Goal: Task Accomplishment & Management: Complete application form

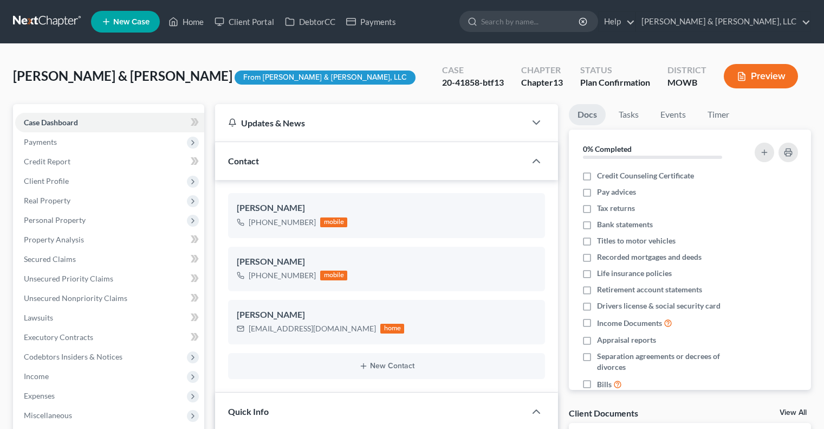
select select "0"
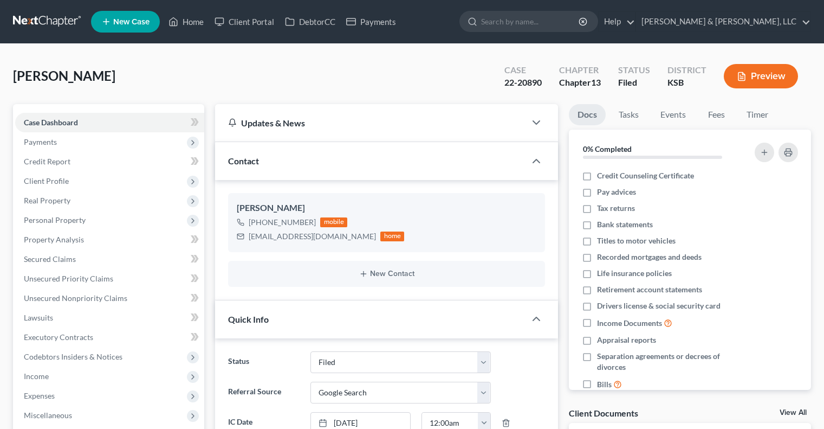
select select "6"
select select "4"
select select "0"
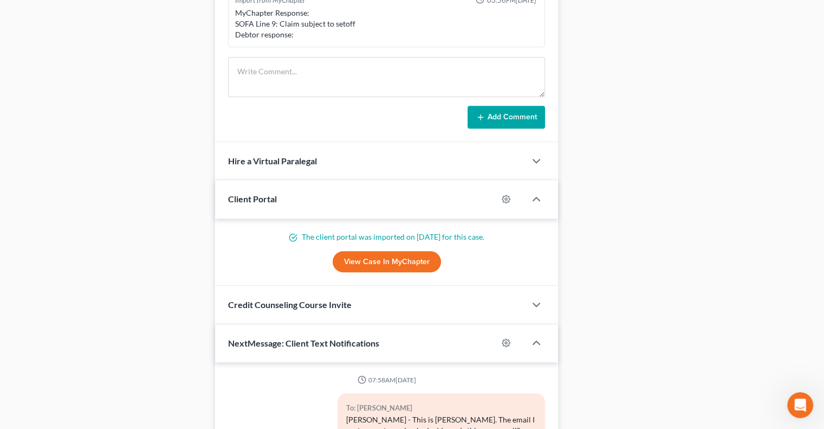
scroll to position [963, 0]
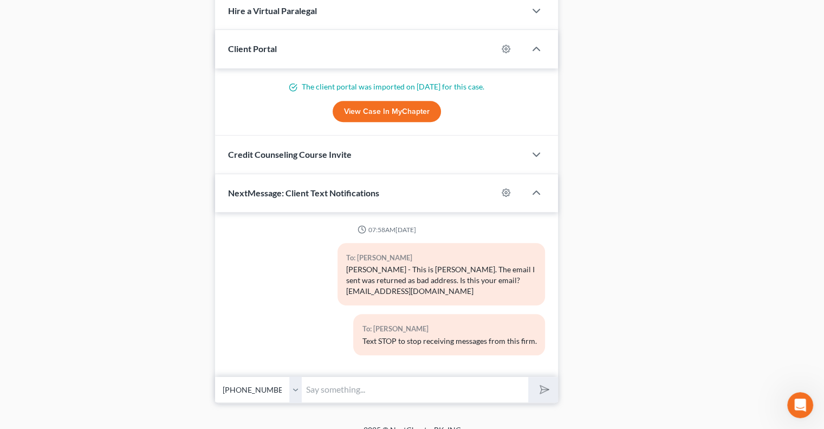
click at [326, 376] on input "text" at bounding box center [415, 389] width 227 height 27
type input "8643 Hauser Ct. Ste. 235, Lenexa KS 66215"
click at [544, 383] on polygon "submit" at bounding box center [542, 389] width 13 height 13
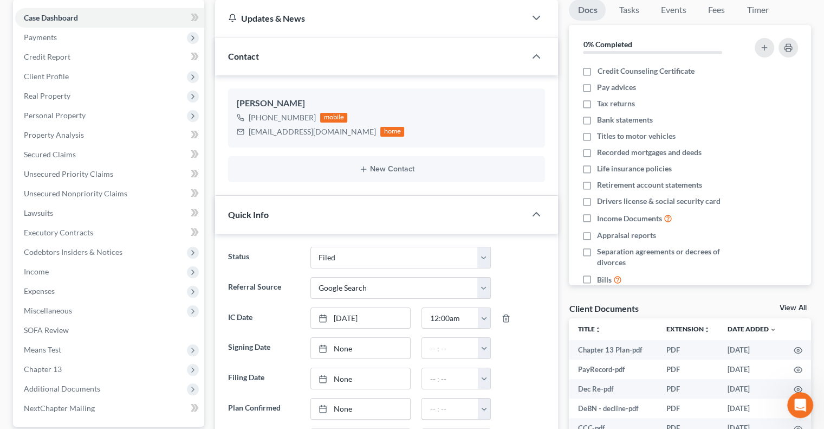
scroll to position [0, 0]
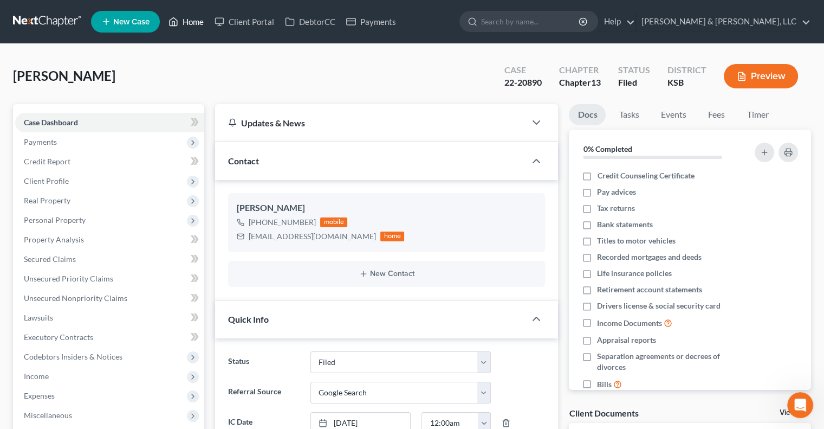
click at [202, 27] on link "Home" at bounding box center [186, 22] width 46 height 20
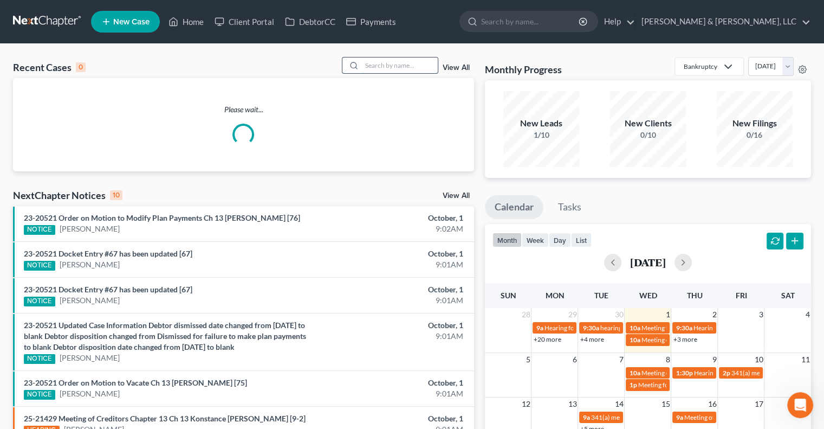
click at [369, 72] on input "search" at bounding box center [400, 65] width 76 height 16
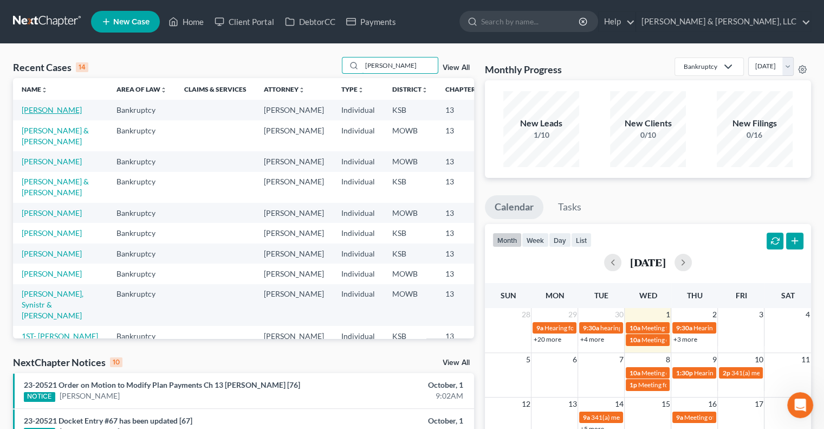
type input "carter"
click at [41, 114] on link "Carter, Antionette" at bounding box center [52, 109] width 60 height 9
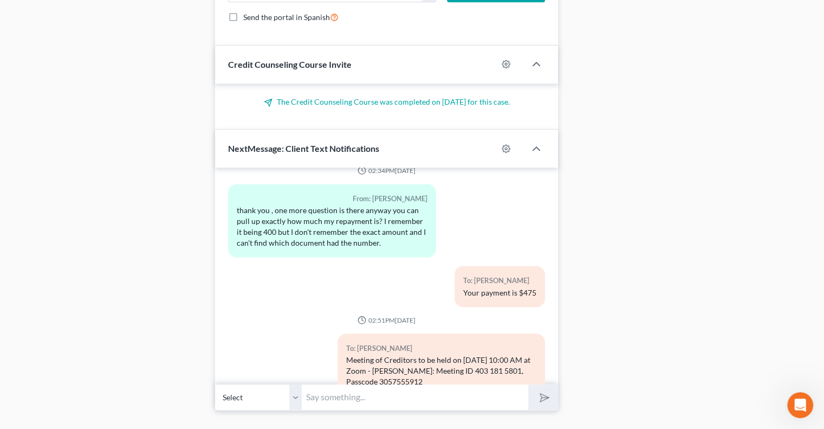
scroll to position [1136, 0]
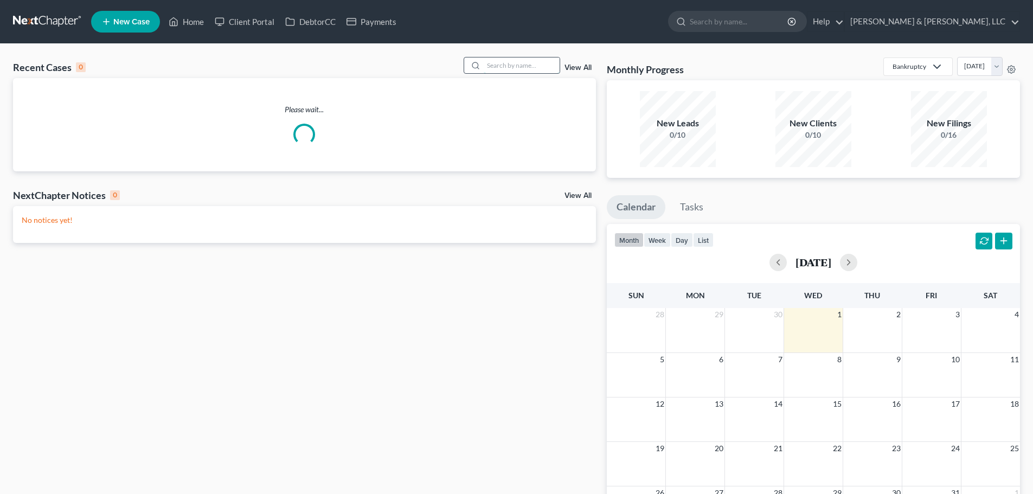
click at [529, 66] on input "search" at bounding box center [521, 65] width 76 height 16
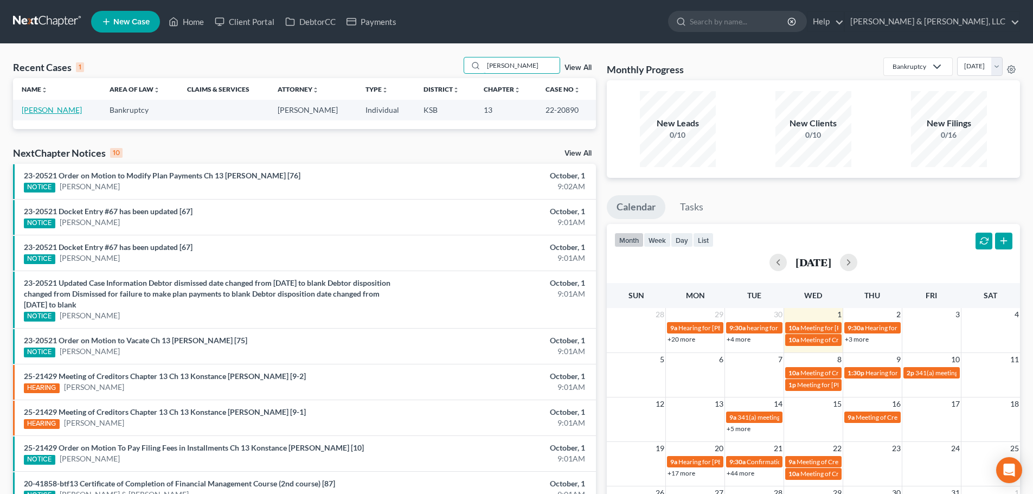
type input "baxley"
click at [41, 109] on link "[PERSON_NAME]" at bounding box center [52, 109] width 60 height 9
select select "4"
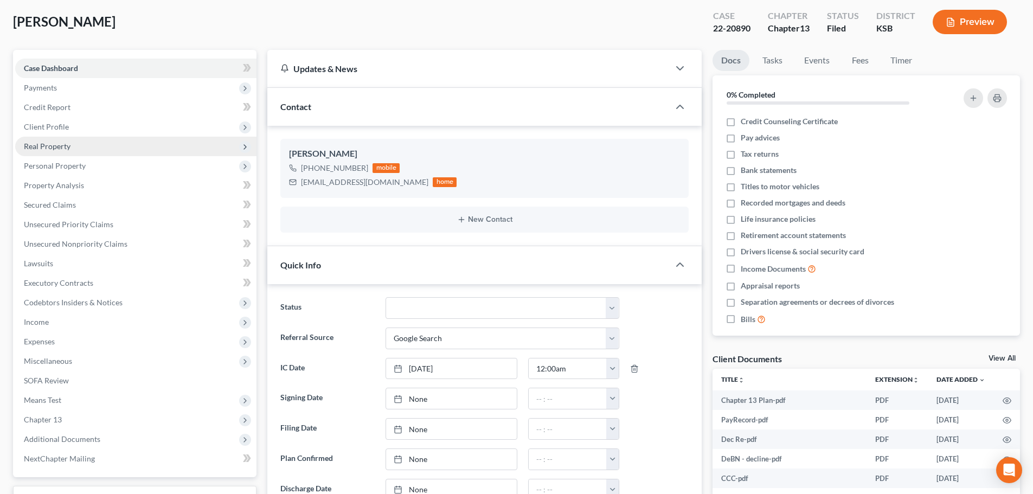
scroll to position [4, 0]
click at [43, 149] on span "Real Property" at bounding box center [47, 145] width 47 height 9
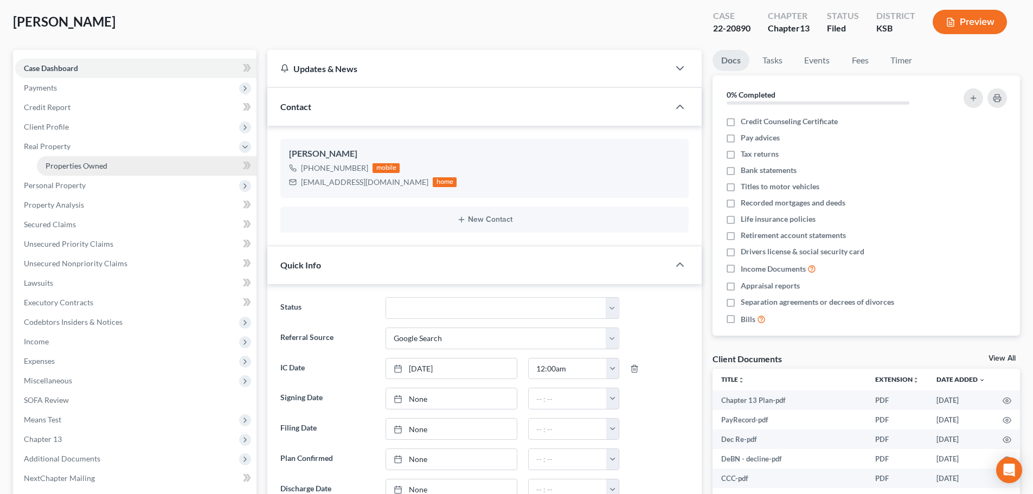
click at [65, 169] on span "Properties Owned" at bounding box center [77, 165] width 62 height 9
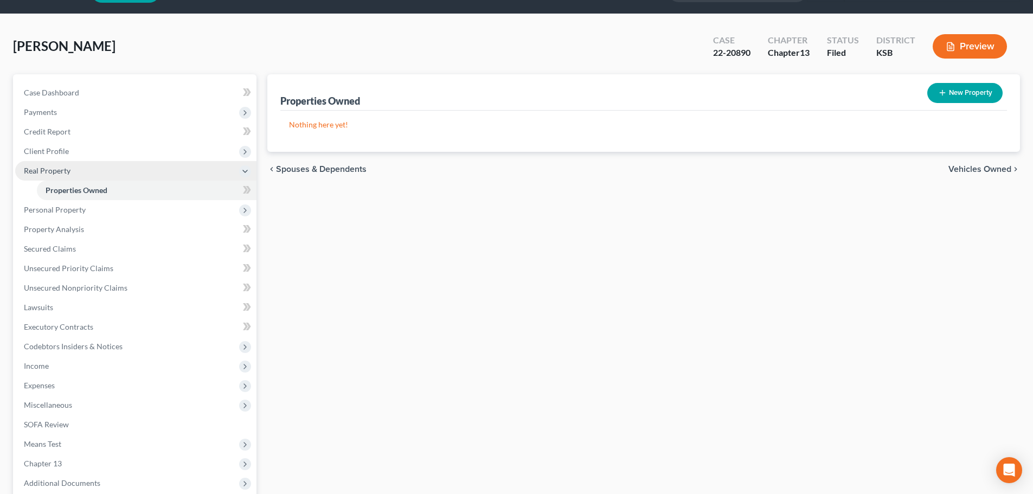
scroll to position [54, 0]
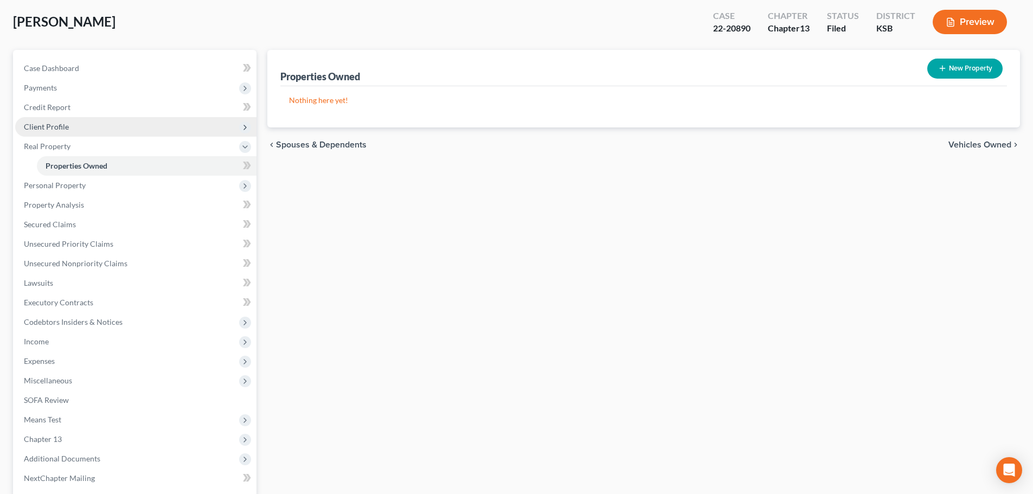
click at [44, 120] on span "Client Profile" at bounding box center [135, 127] width 241 height 20
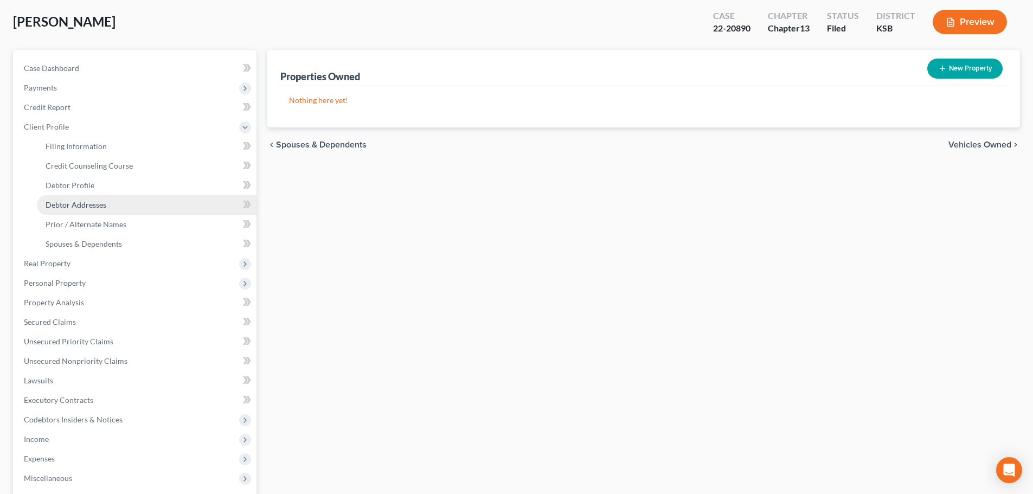
click at [91, 197] on link "Debtor Addresses" at bounding box center [147, 205] width 220 height 20
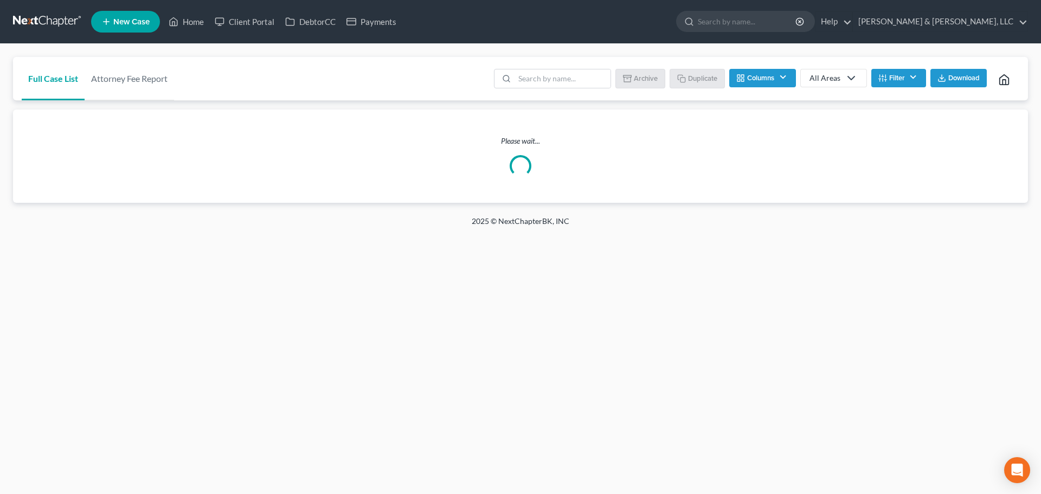
click at [128, 18] on span "New Case" at bounding box center [131, 22] width 36 height 8
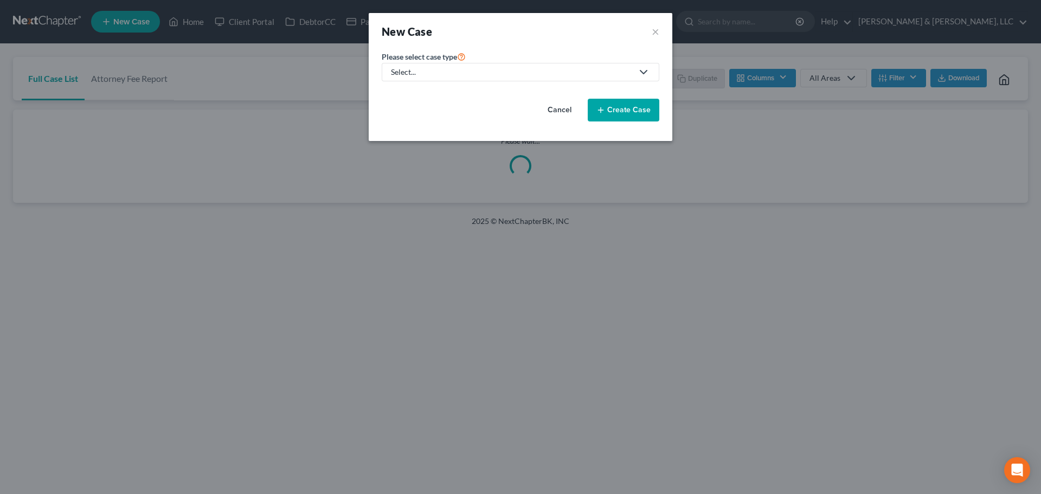
click at [421, 69] on div "Select..." at bounding box center [512, 72] width 242 height 11
click at [421, 89] on div "Bankruptcy" at bounding box center [443, 93] width 103 height 11
select select "46"
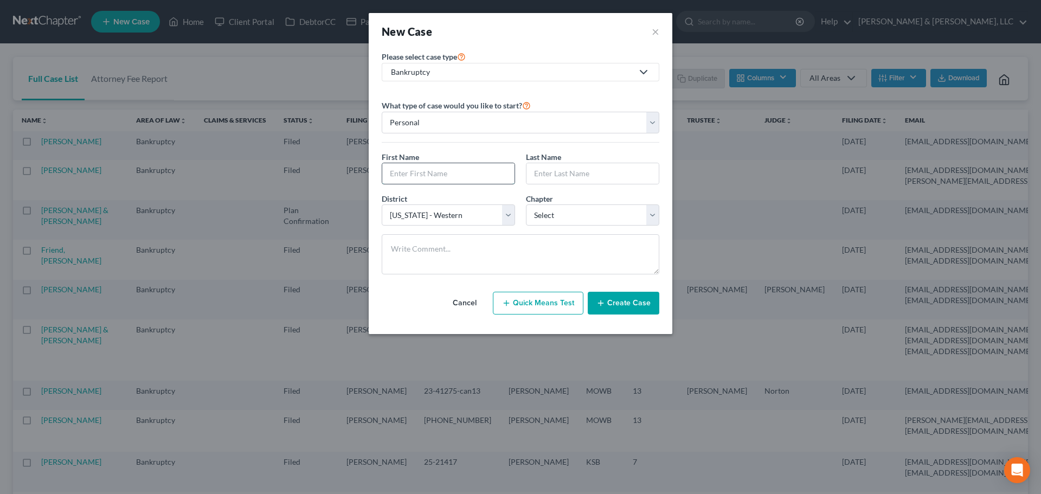
click at [431, 171] on input "text" at bounding box center [448, 173] width 132 height 21
type input "John"
type input "Thomas"
select select "3"
click at [462, 256] on textarea at bounding box center [521, 254] width 278 height 40
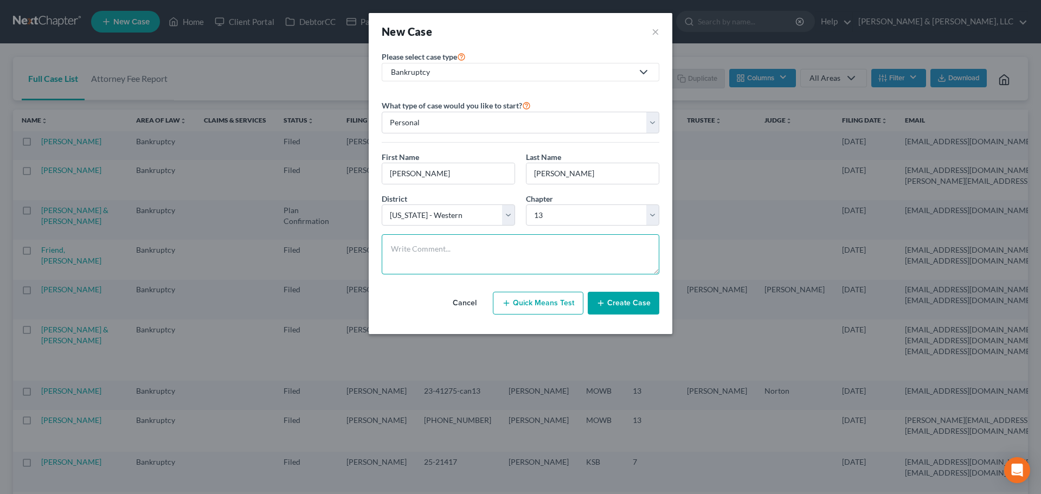
paste textarea "Missouri Prior BK 20 years ago Sales for camping world – income down to 40k ytd…"
drag, startPoint x: 537, startPoint y: 272, endPoint x: 541, endPoint y: 269, distance: 5.9
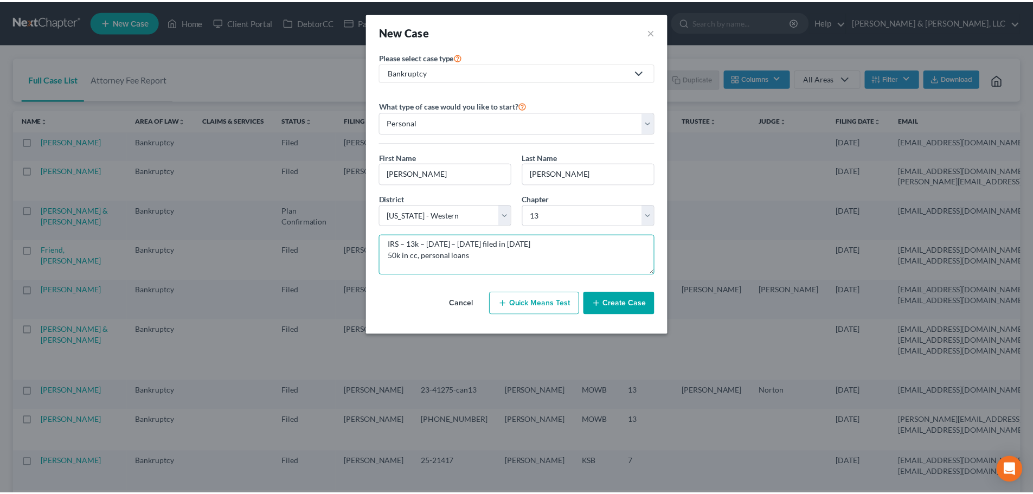
scroll to position [94, 0]
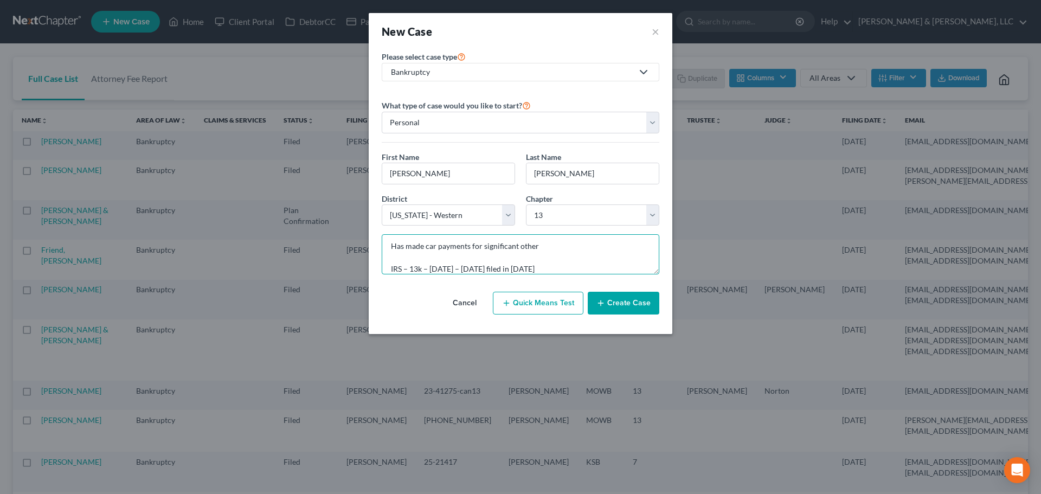
type textarea "Missouri Prior BK 20 years ago Sales for camping world – income down to 40k ytd…"
click at [617, 301] on button "Create Case" at bounding box center [624, 303] width 72 height 23
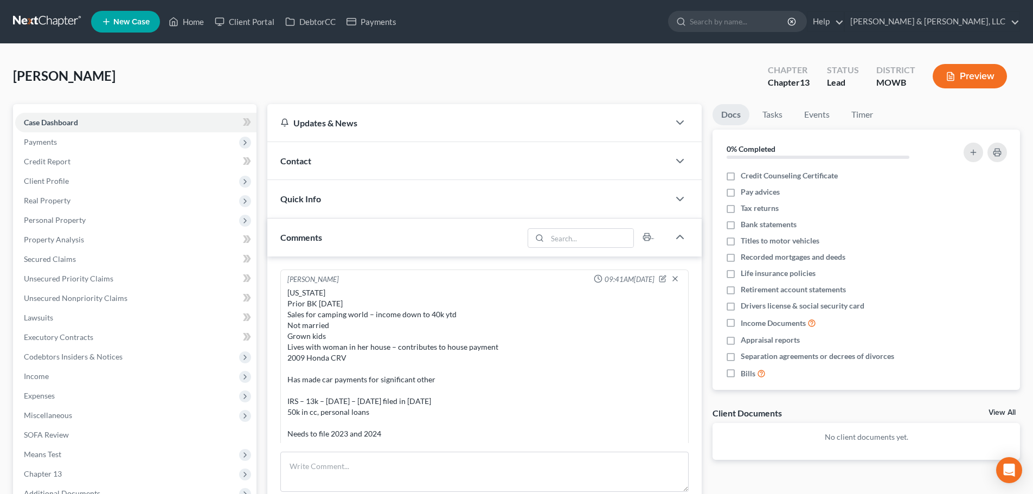
scroll to position [3, 0]
click at [300, 155] on div "Contact" at bounding box center [468, 160] width 402 height 37
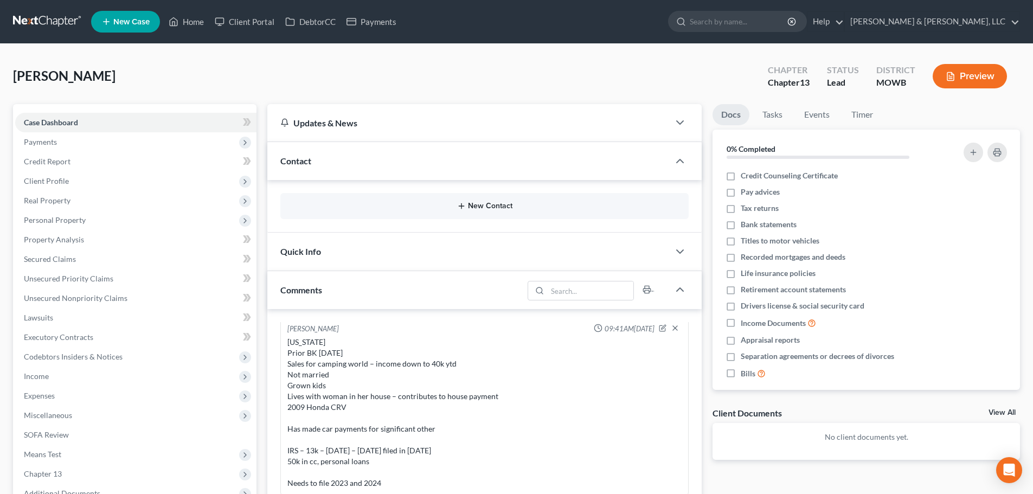
click at [469, 208] on button "New Contact" at bounding box center [484, 206] width 391 height 9
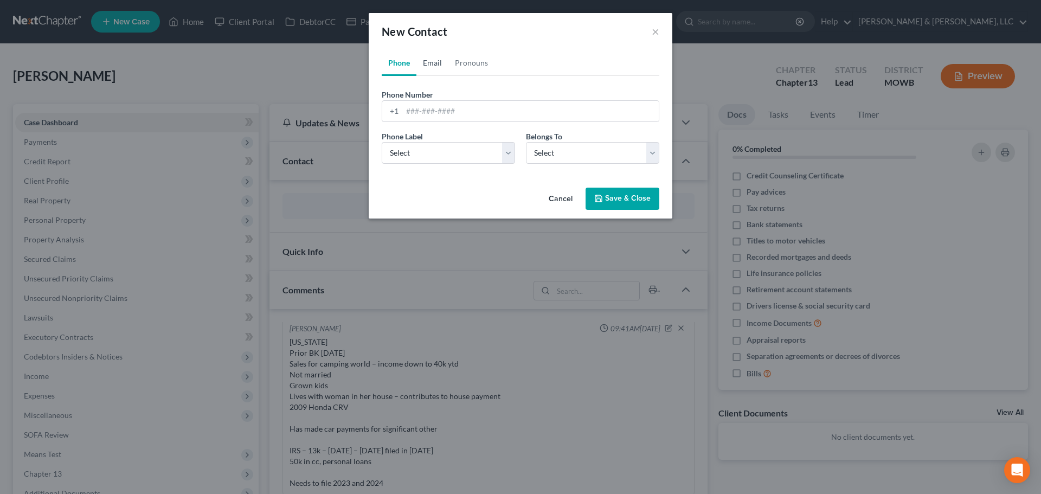
click at [434, 57] on link "Email" at bounding box center [432, 63] width 32 height 26
click at [433, 103] on input "email" at bounding box center [530, 111] width 256 height 21
paste input "jthomas7566@yahoo.com"
type input "jthomas7566@yahoo.com"
click at [417, 157] on select "Select Home Work Other" at bounding box center [448, 153] width 133 height 22
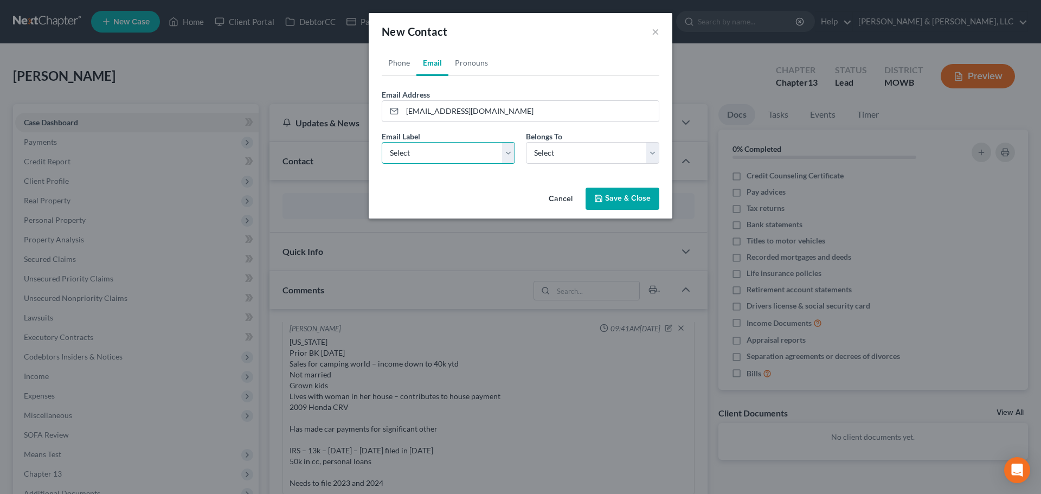
select select "0"
click at [382, 142] on select "Select Home Work Other" at bounding box center [448, 153] width 133 height 22
drag, startPoint x: 546, startPoint y: 157, endPoint x: 544, endPoint y: 163, distance: 6.5
click at [544, 160] on select "Select Client Other" at bounding box center [592, 153] width 133 height 22
select select "0"
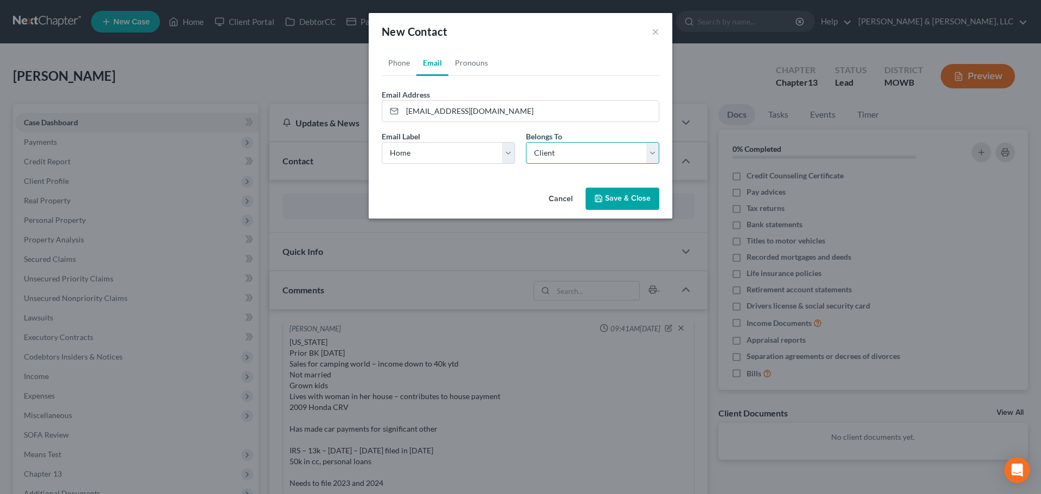
click at [526, 142] on select "Select Client Other" at bounding box center [592, 153] width 133 height 22
select select "0"
click at [402, 62] on link "Phone" at bounding box center [399, 63] width 35 height 26
click at [436, 109] on input "tel" at bounding box center [530, 111] width 256 height 21
paste input "913-530-4723"
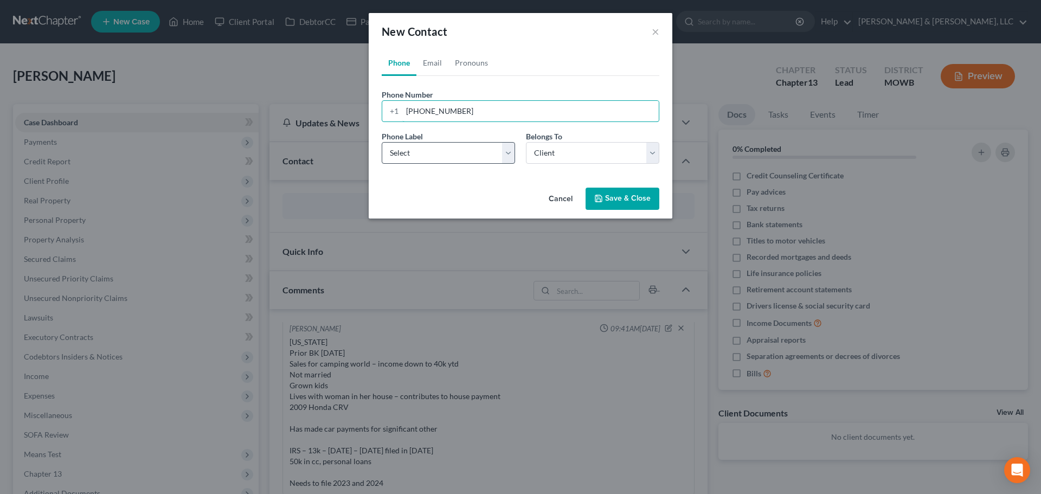
type input "913-530-4723"
click at [412, 153] on select "Select Mobile Home Work Other" at bounding box center [448, 153] width 133 height 22
select select "0"
click at [382, 142] on select "Select Mobile Home Work Other" at bounding box center [448, 153] width 133 height 22
click at [630, 213] on div "Cancel Save & Close" at bounding box center [521, 201] width 304 height 36
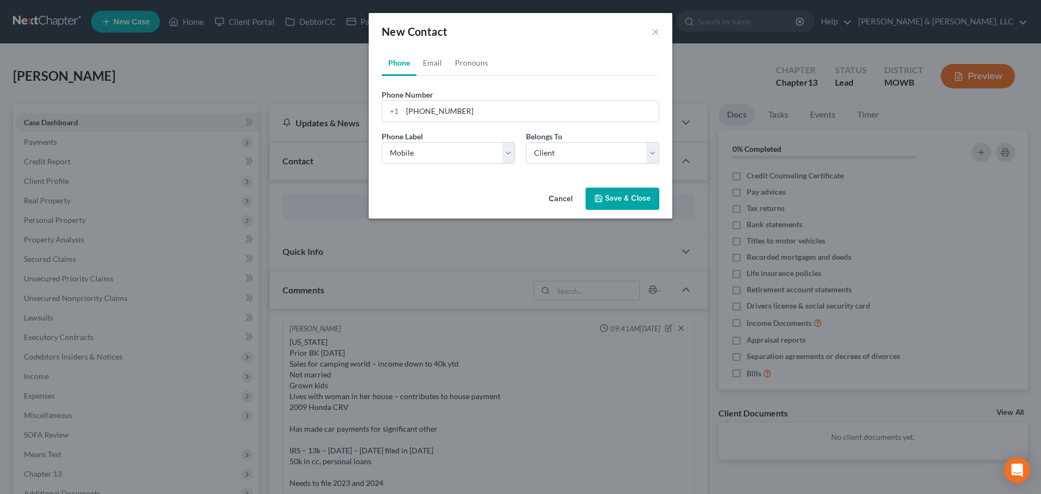
click at [626, 203] on button "Save & Close" at bounding box center [622, 199] width 74 height 23
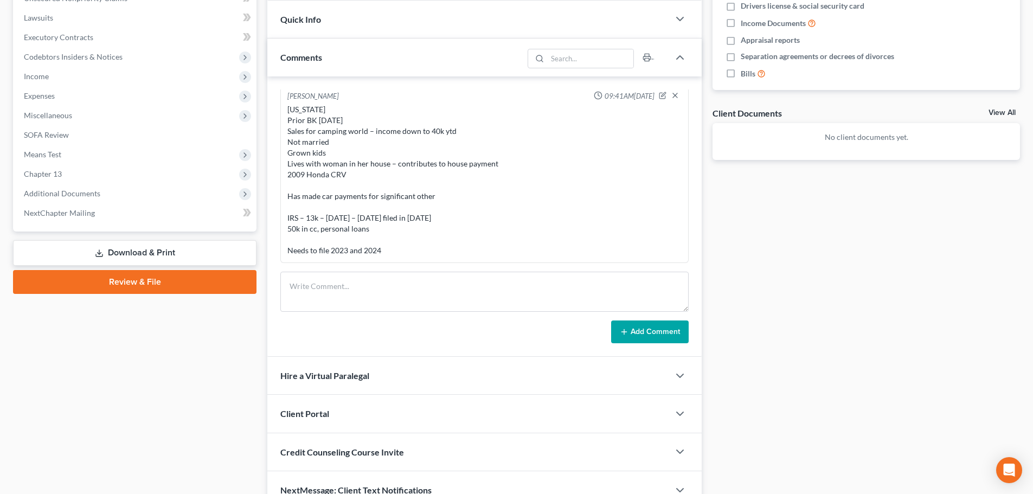
scroll to position [356, 0]
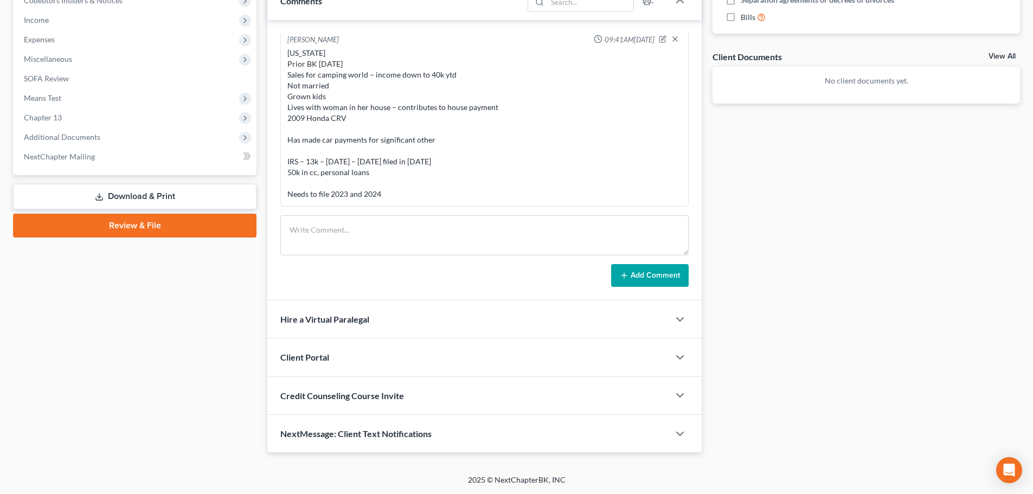
click at [289, 354] on span "Client Portal" at bounding box center [304, 357] width 49 height 10
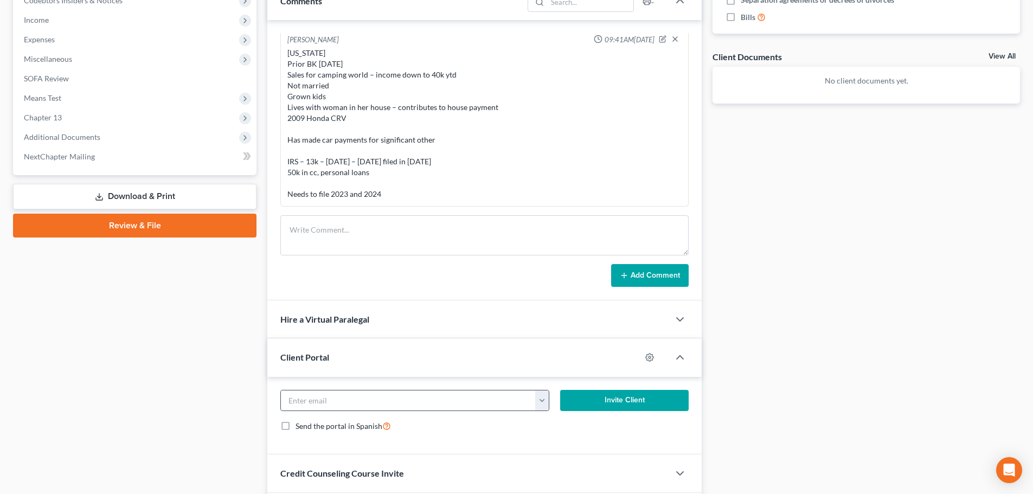
click at [544, 402] on button "button" at bounding box center [542, 400] width 14 height 21
click at [556, 420] on link "jthomas7566@yahoo.com" at bounding box center [609, 424] width 148 height 18
type input "jthomas7566@yahoo.com"
click at [601, 397] on button "Invite Client" at bounding box center [624, 401] width 129 height 22
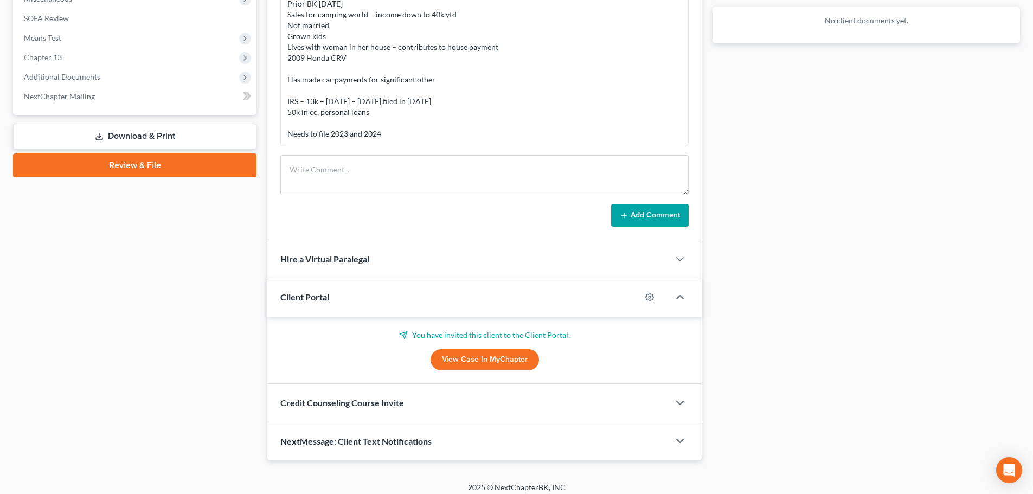
scroll to position [424, 0]
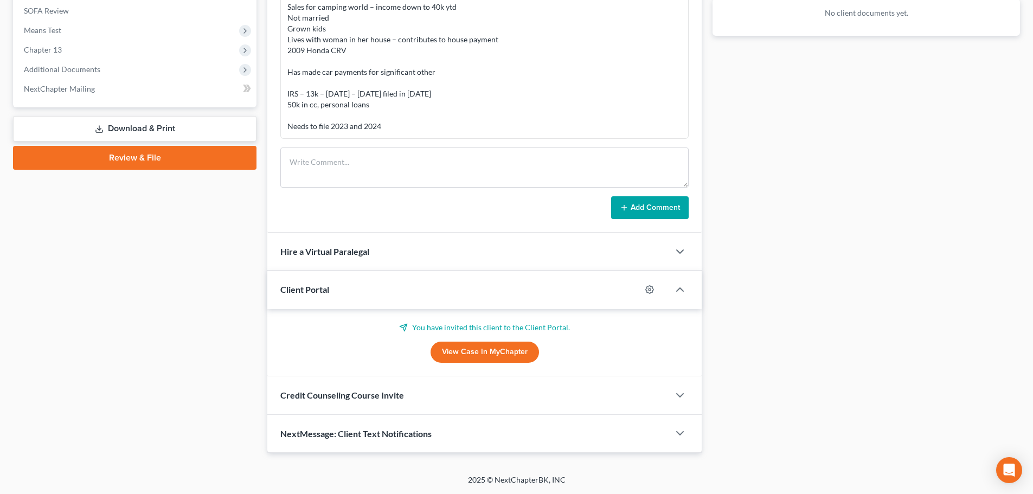
click at [364, 390] on span "Credit Counseling Course Invite" at bounding box center [342, 395] width 124 height 10
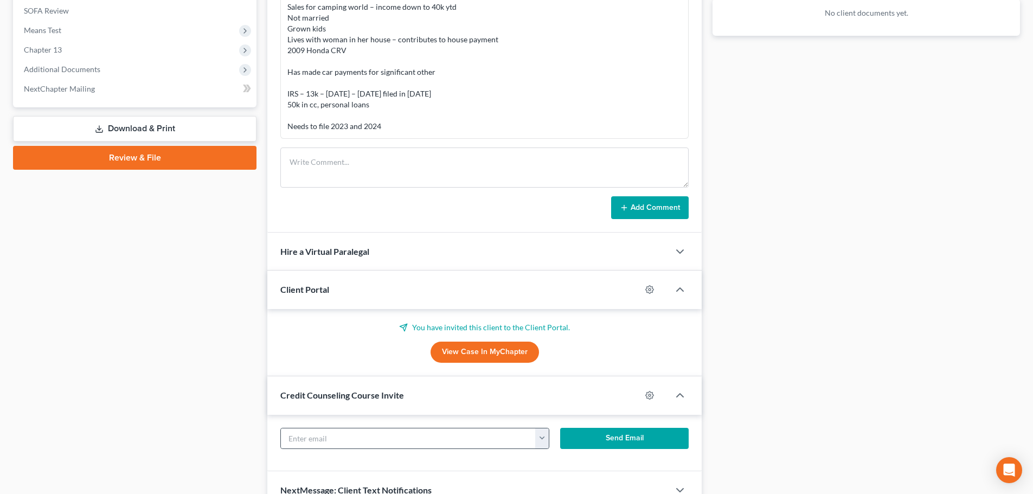
click at [549, 439] on div "jthomas7566@yahoo.com" at bounding box center [414, 439] width 268 height 22
click at [543, 440] on button "button" at bounding box center [542, 438] width 14 height 21
click at [581, 466] on link "jthomas7566@yahoo.com" at bounding box center [609, 462] width 148 height 18
type input "jthomas7566@yahoo.com"
click at [606, 446] on button "Send Email" at bounding box center [624, 439] width 129 height 22
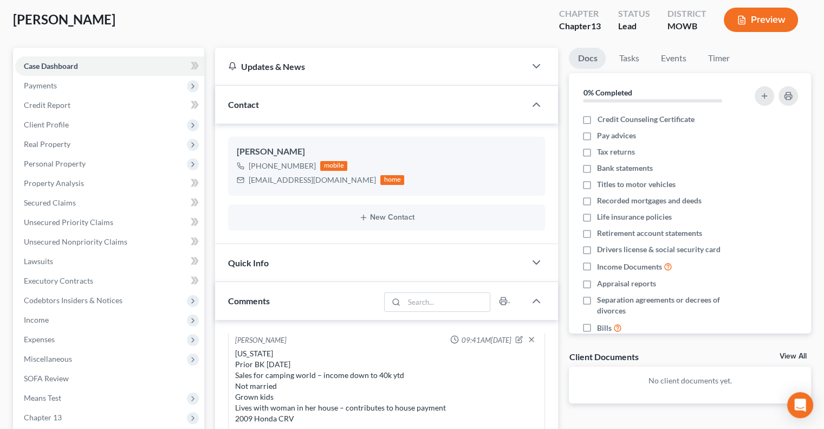
scroll to position [0, 0]
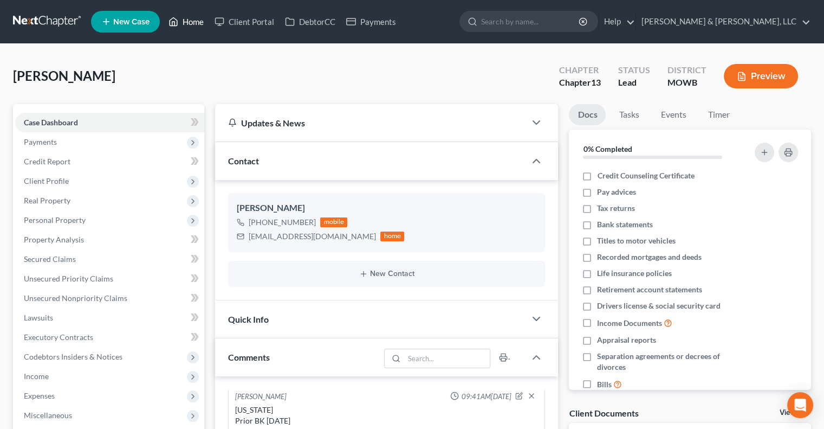
click at [198, 18] on link "Home" at bounding box center [186, 22] width 46 height 20
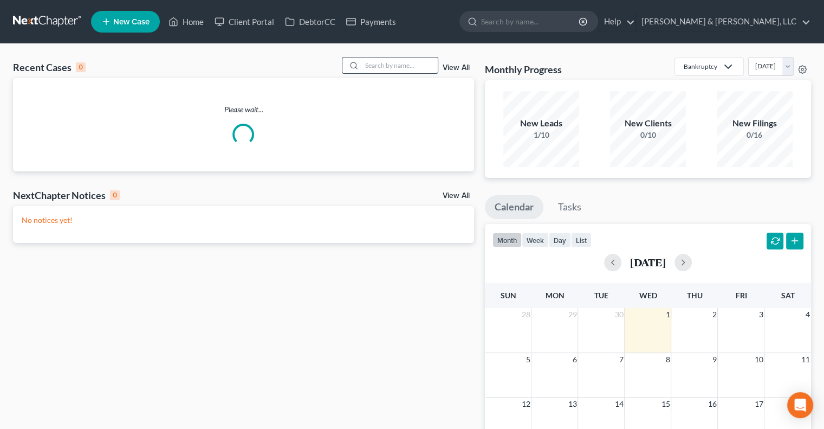
click at [390, 63] on input "search" at bounding box center [400, 65] width 76 height 16
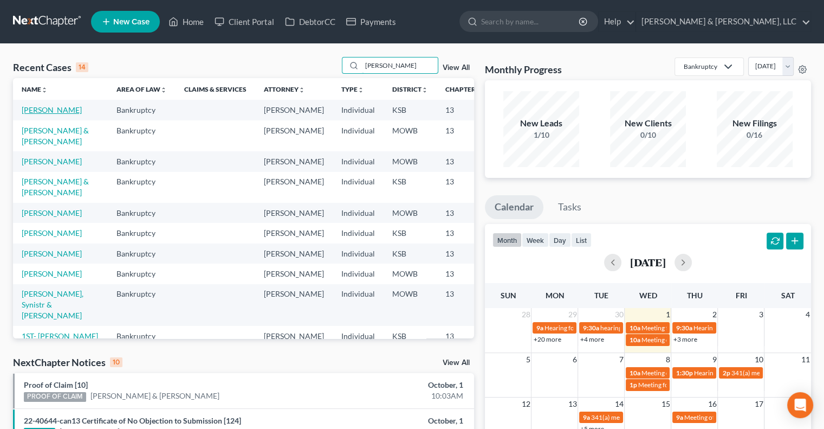
type input "carter"
click at [33, 114] on link "Carter, Antionette" at bounding box center [52, 109] width 60 height 9
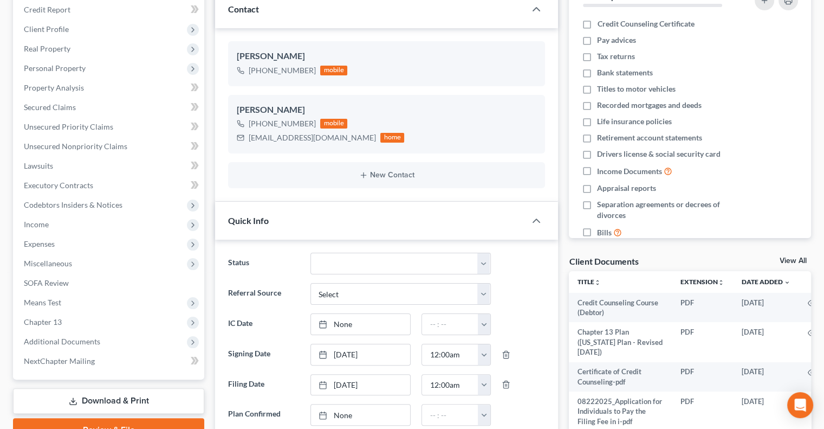
scroll to position [108, 0]
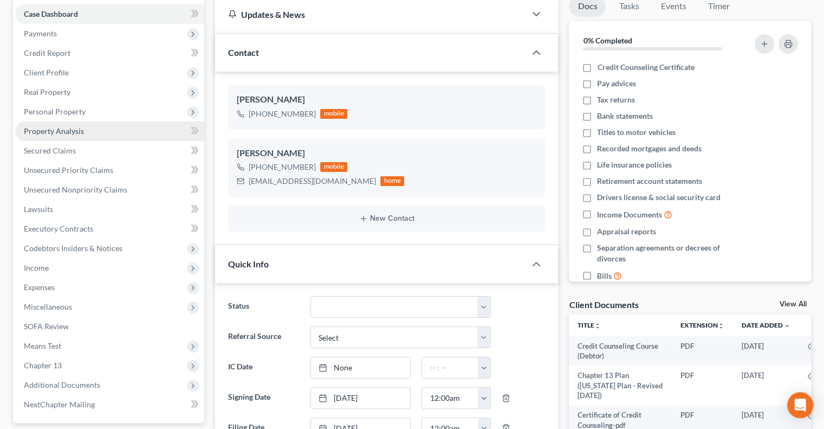
click at [52, 131] on span "Property Analysis" at bounding box center [54, 130] width 60 height 9
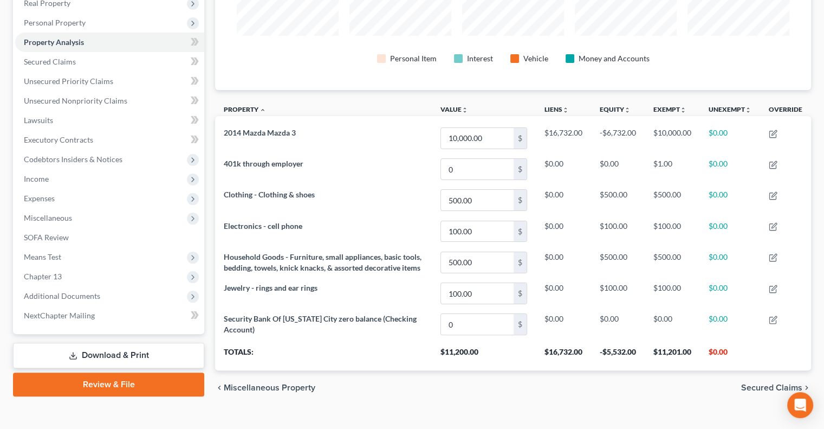
scroll to position [223, 0]
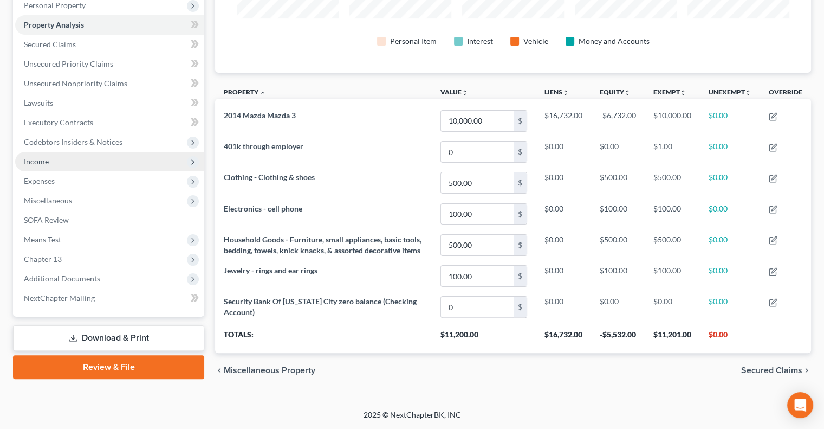
click at [72, 152] on span "Income" at bounding box center [109, 162] width 189 height 20
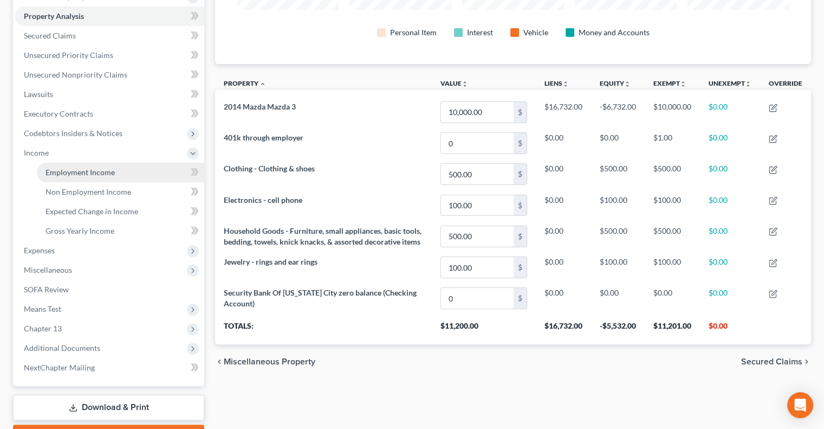
click at [86, 167] on span "Employment Income" at bounding box center [80, 171] width 69 height 9
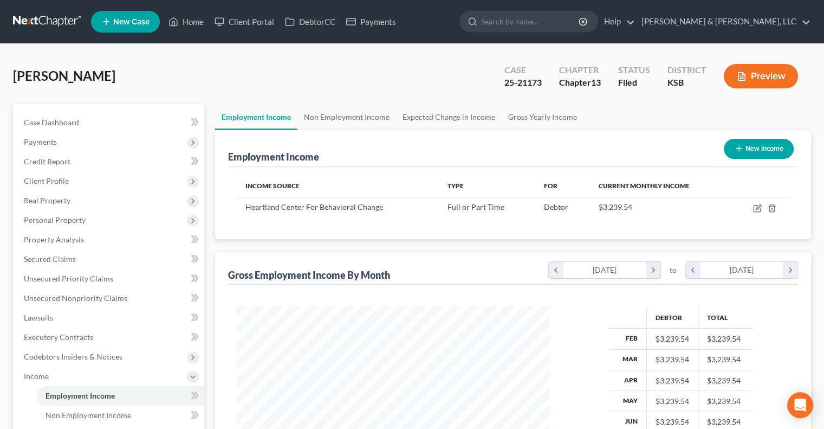
scroll to position [193, 334]
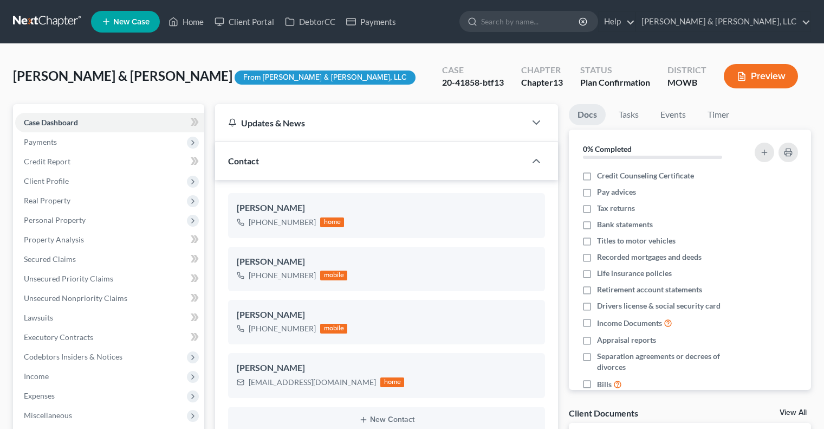
select select "0"
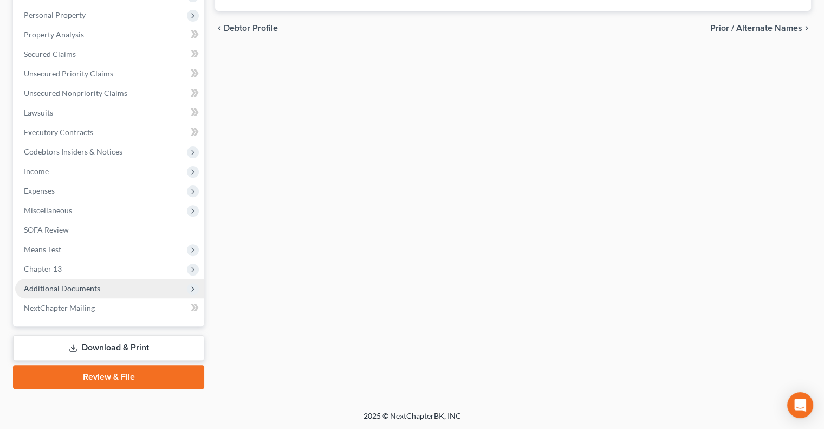
click at [81, 292] on span "Additional Documents" at bounding box center [62, 287] width 76 height 9
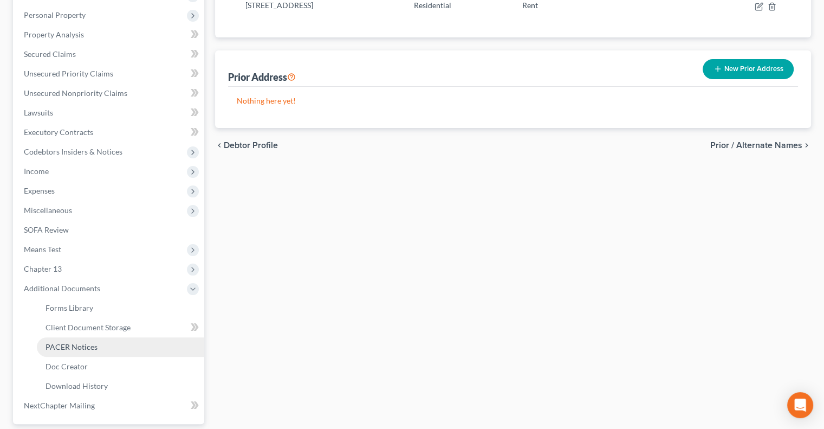
click at [78, 343] on span "PACER Notices" at bounding box center [72, 346] width 52 height 9
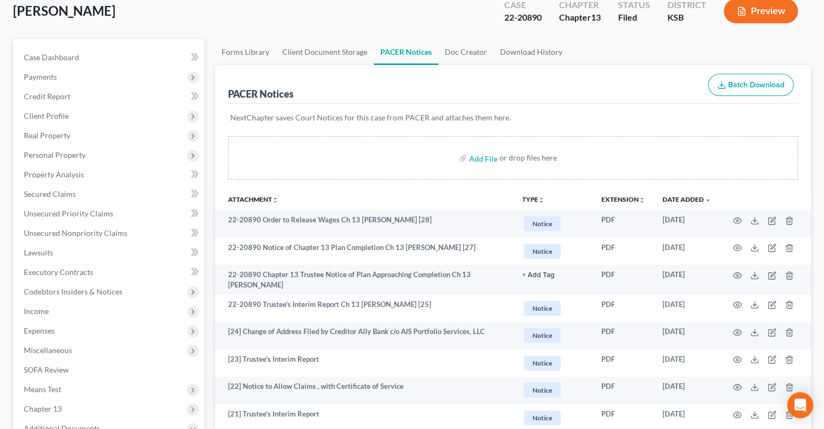
scroll to position [271, 0]
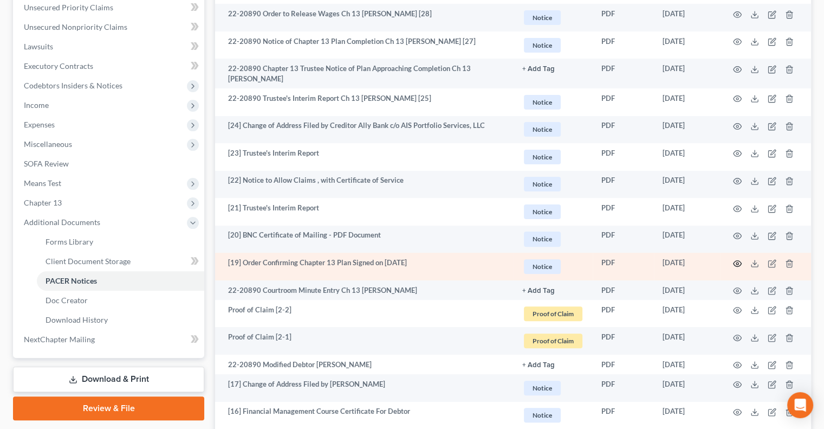
click at [738, 261] on icon "button" at bounding box center [737, 263] width 9 height 9
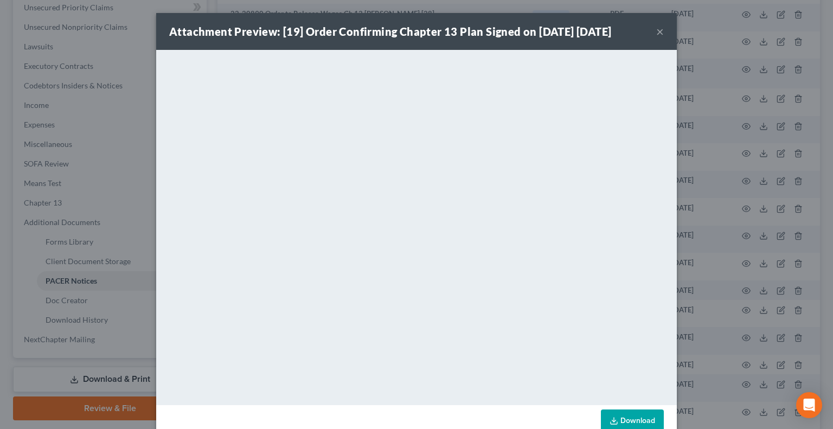
click at [657, 38] on button "×" at bounding box center [660, 31] width 8 height 13
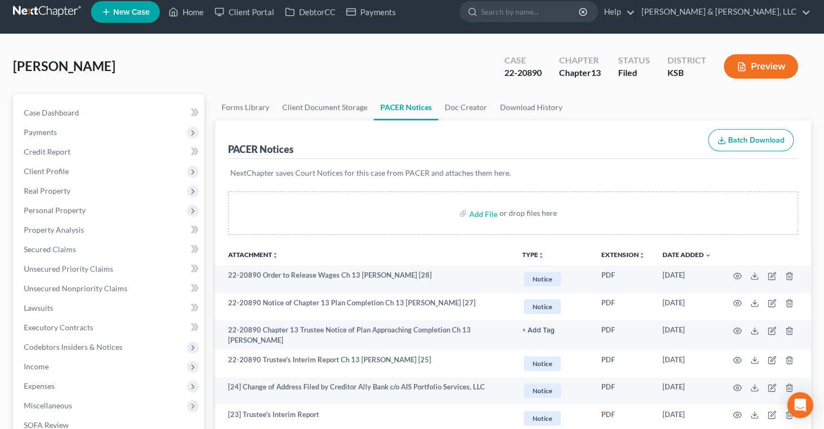
scroll to position [0, 0]
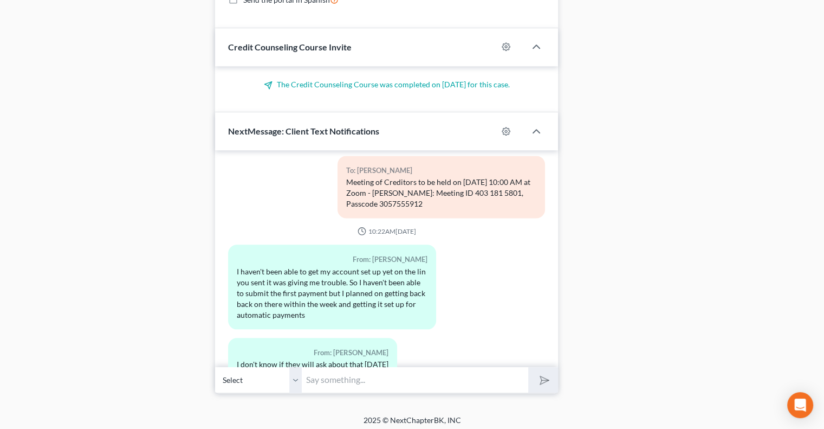
scroll to position [1136, 0]
click at [362, 377] on input "text" at bounding box center [415, 378] width 227 height 27
type input "He will likely ask about it. You need to get it done as soon as possible."
click at [528, 366] on button "submit" at bounding box center [543, 378] width 30 height 25
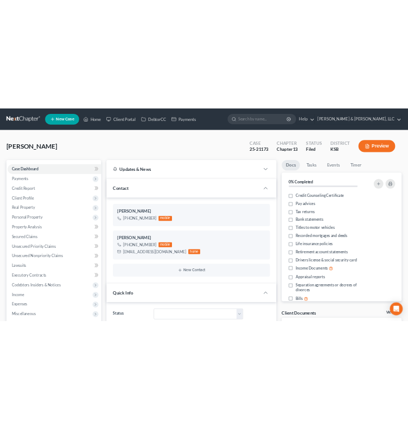
scroll to position [1780, 0]
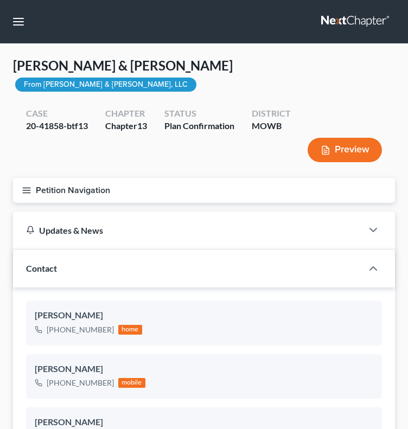
select select "0"
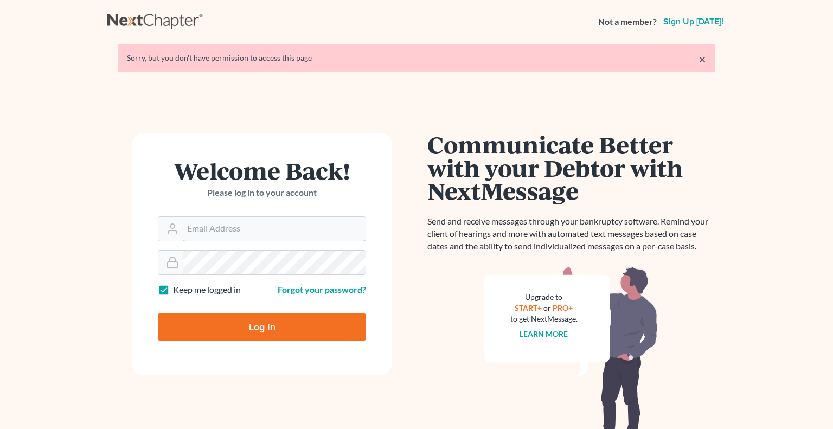
type input "[EMAIL_ADDRESS][DOMAIN_NAME]"
click at [240, 340] on input "Log In" at bounding box center [262, 326] width 208 height 27
type input "Thinking..."
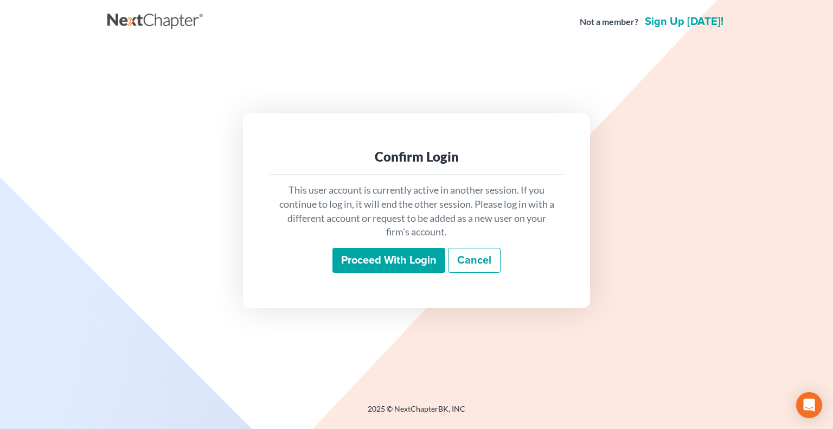
click at [408, 256] on input "Proceed with login" at bounding box center [388, 260] width 113 height 25
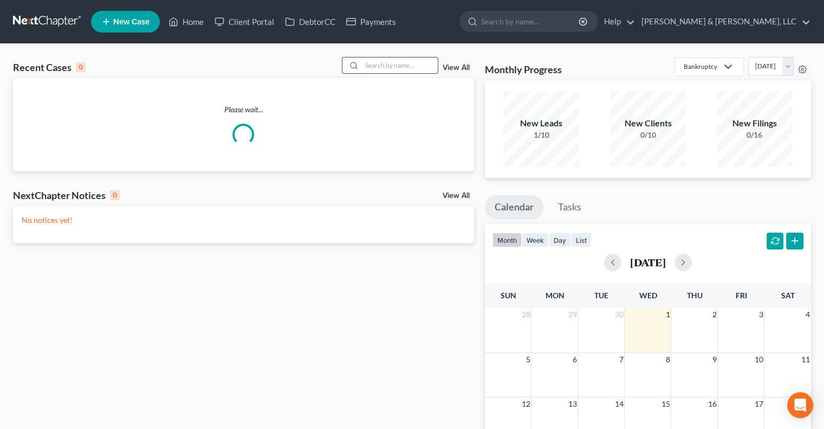
click at [384, 66] on input "search" at bounding box center [400, 65] width 76 height 16
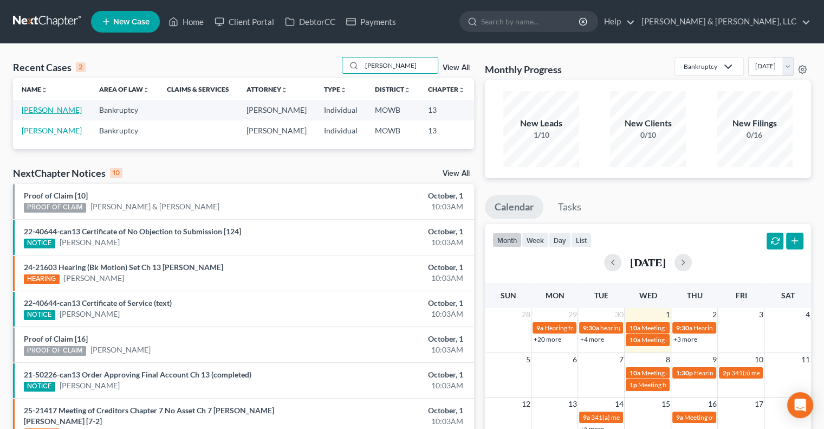
type input "[PERSON_NAME]"
click at [41, 114] on link "[PERSON_NAME]" at bounding box center [52, 109] width 60 height 9
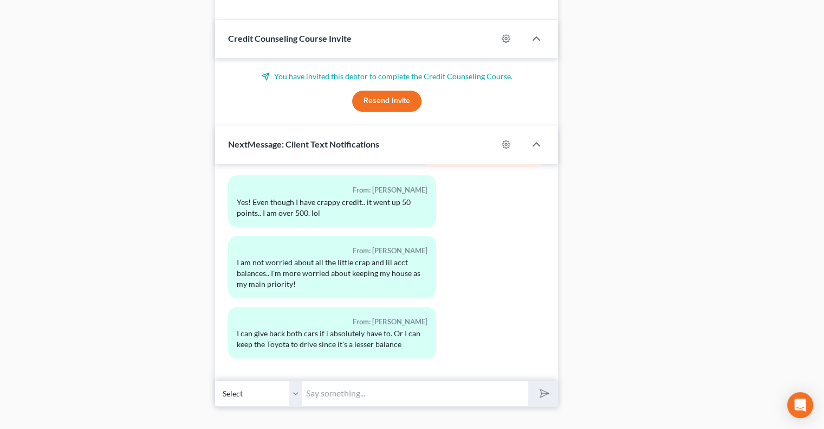
scroll to position [967, 0]
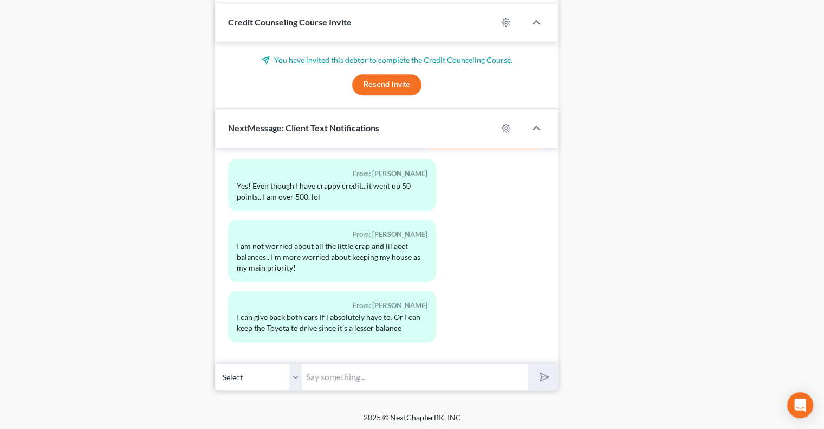
click at [386, 377] on input "text" at bounding box center [415, 377] width 227 height 27
type input "Are you planning to be at the office at 12?"
click at [528, 364] on button "submit" at bounding box center [543, 376] width 30 height 25
